Goal: Task Accomplishment & Management: Manage account settings

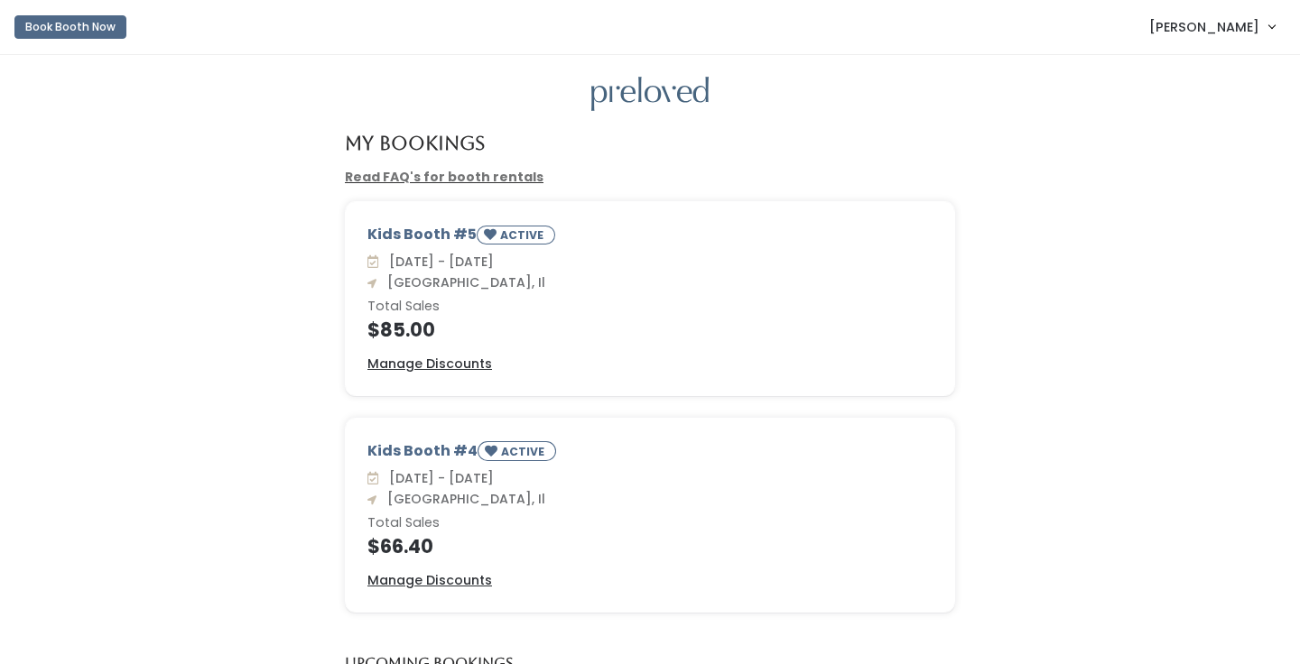
click at [1225, 34] on span "Lydia Rehkemper" at bounding box center [1204, 27] width 110 height 20
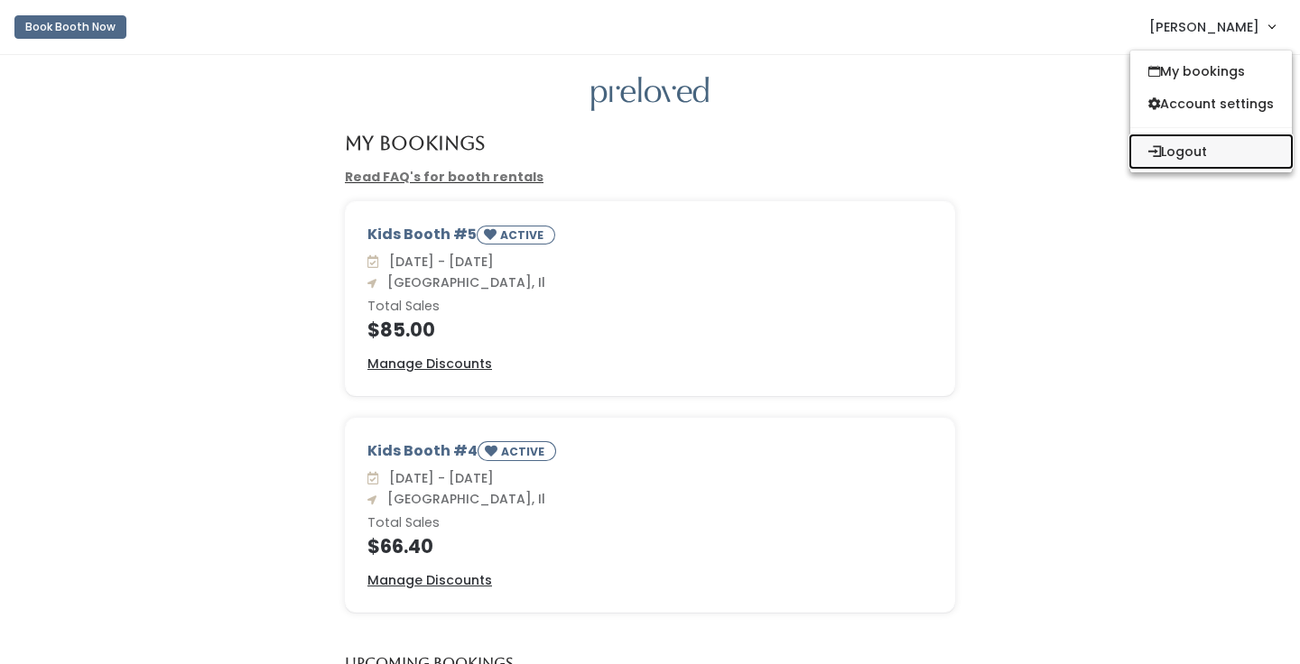
click at [1182, 152] on button "Logout" at bounding box center [1211, 151] width 162 height 32
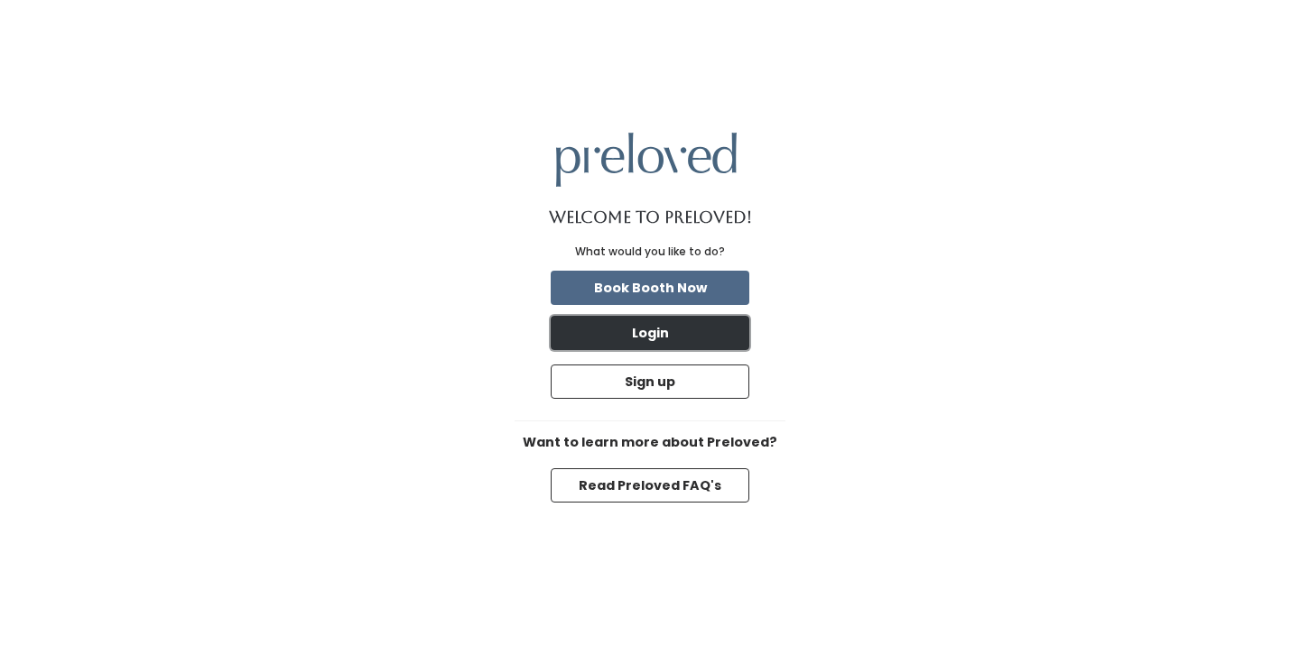
click at [691, 319] on button "Login" at bounding box center [650, 333] width 199 height 34
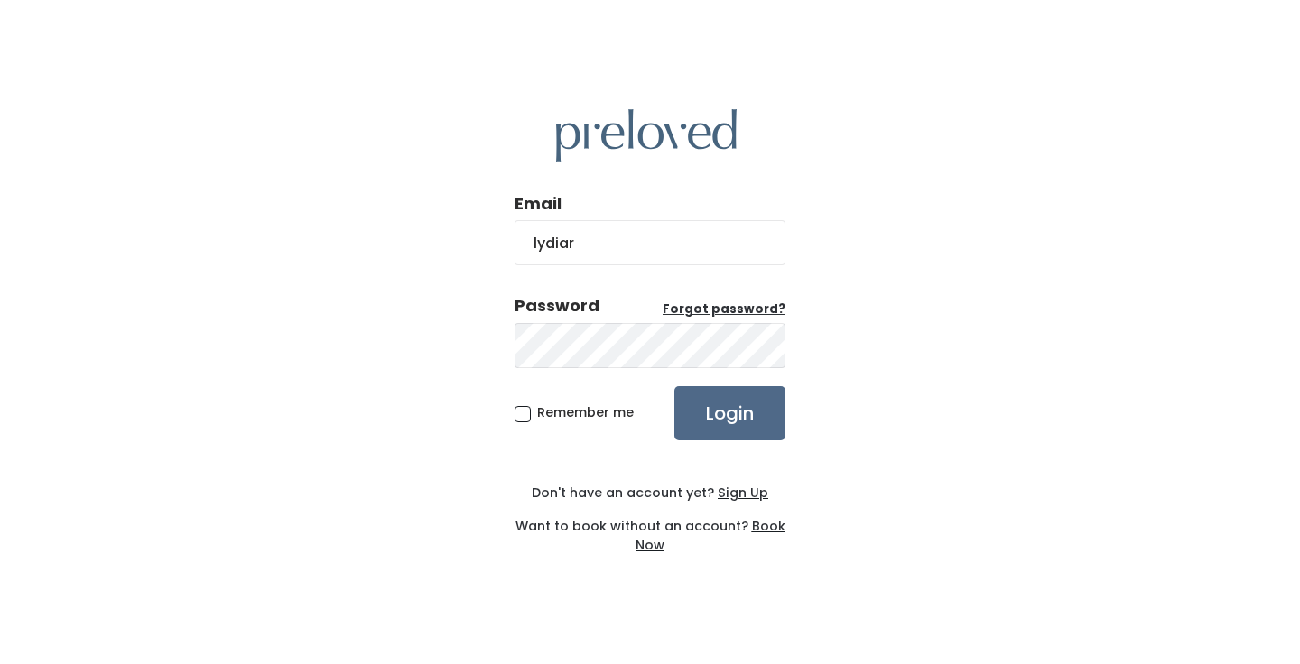
type input "lydiareh95@gmail.com"
click at [674, 386] on input "Login" at bounding box center [729, 413] width 111 height 54
